Goal: Entertainment & Leisure: Consume media (video, audio)

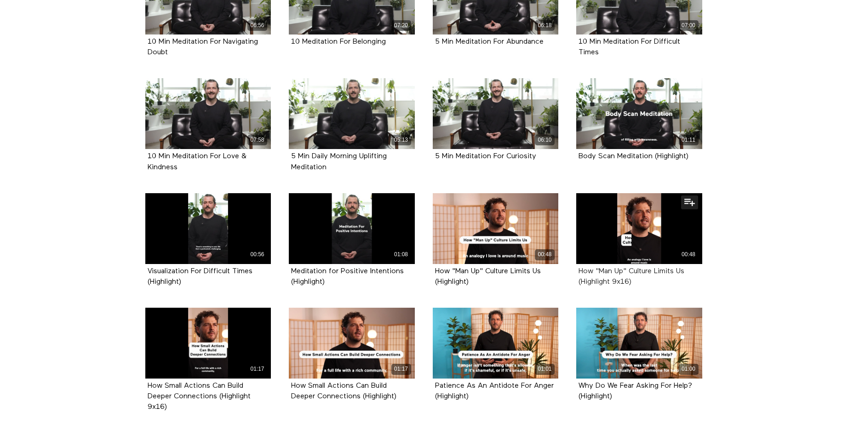
scroll to position [598, 0]
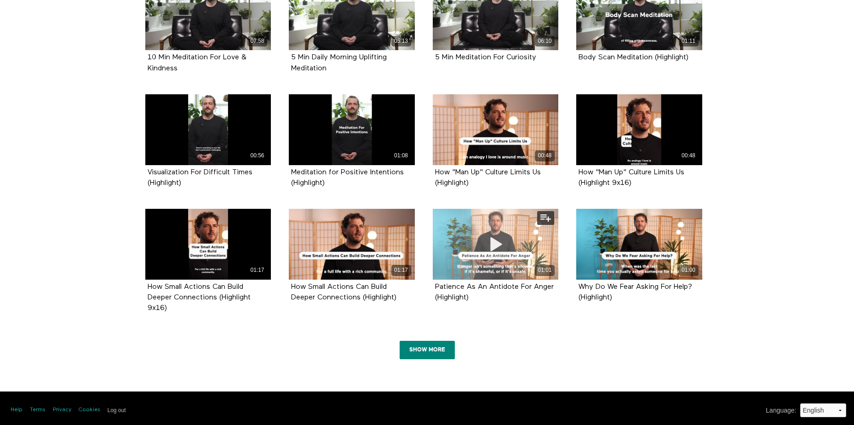
click at [489, 257] on span at bounding box center [496, 244] width 28 height 28
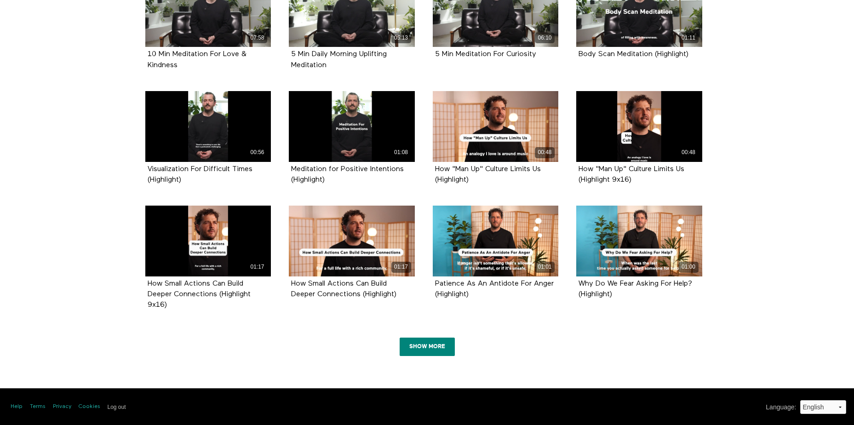
scroll to position [602, 0]
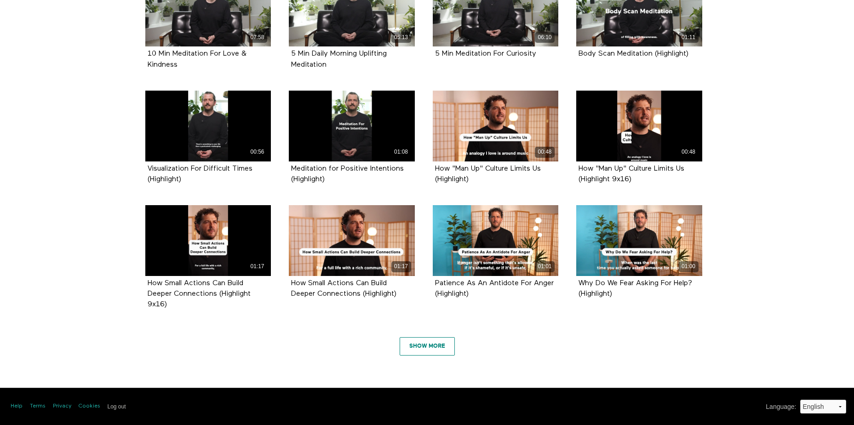
click at [408, 342] on link "Show More" at bounding box center [427, 346] width 55 height 18
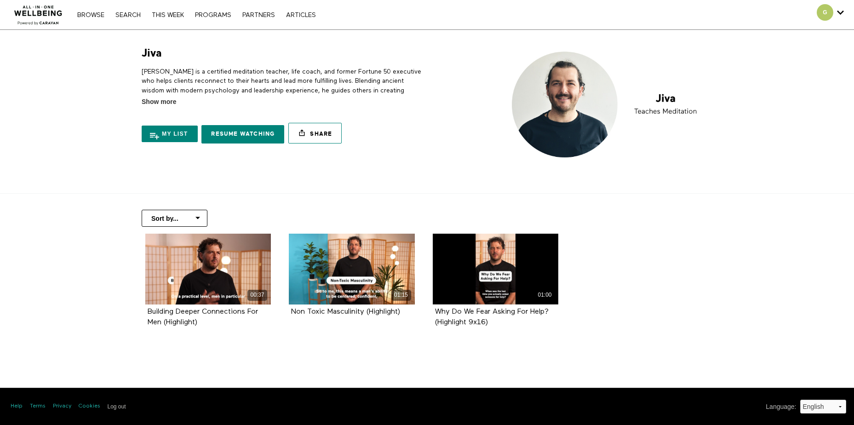
click at [339, 143] on link "Share" at bounding box center [314, 133] width 53 height 21
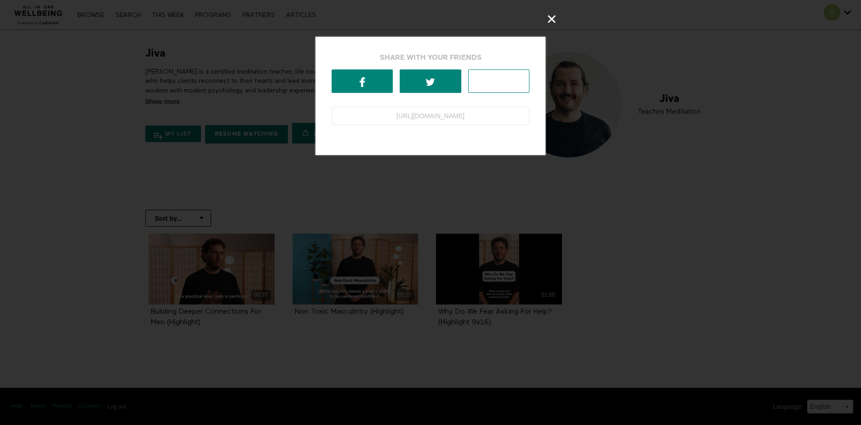
click at [498, 87] on link at bounding box center [498, 80] width 61 height 23
click at [552, 14] on icon at bounding box center [551, 19] width 11 height 11
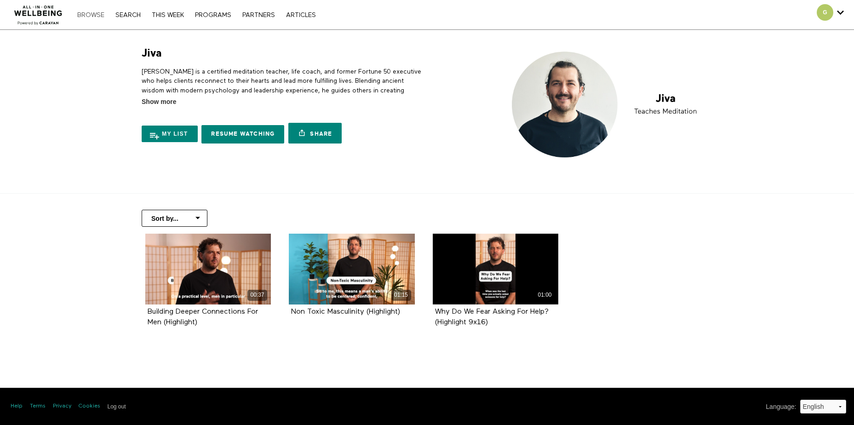
click at [97, 12] on link "Browse" at bounding box center [91, 15] width 36 height 6
